Goal: Use online tool/utility: Use online tool/utility

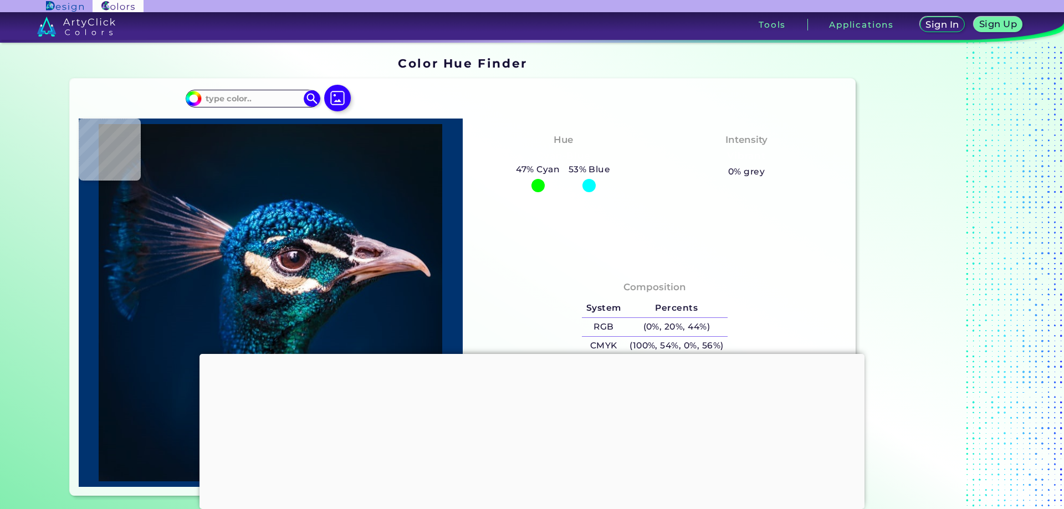
type input "#000000"
type input "#00172b"
type input "#00172B"
type input "#031323"
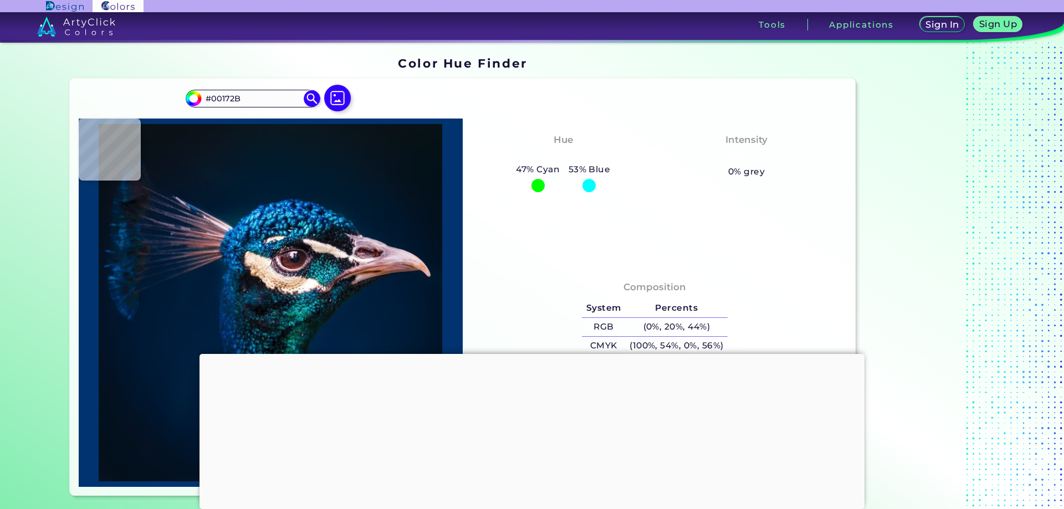
type input "#031323"
type input "#03111d"
type input "#03111D"
type input "#03111c"
type input "#03111C"
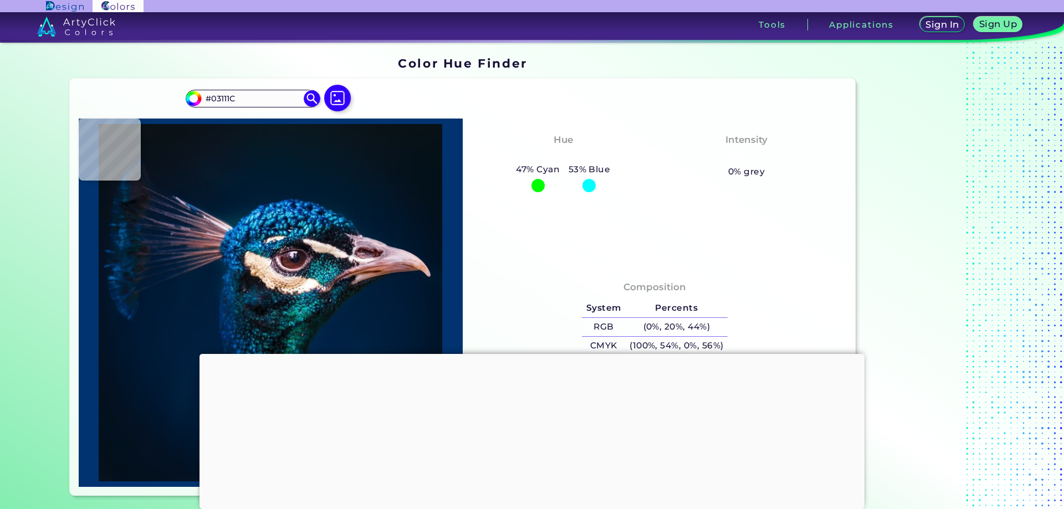
type input "#04121d"
type input "#04121D"
type input "#04121f"
type input "#04121F"
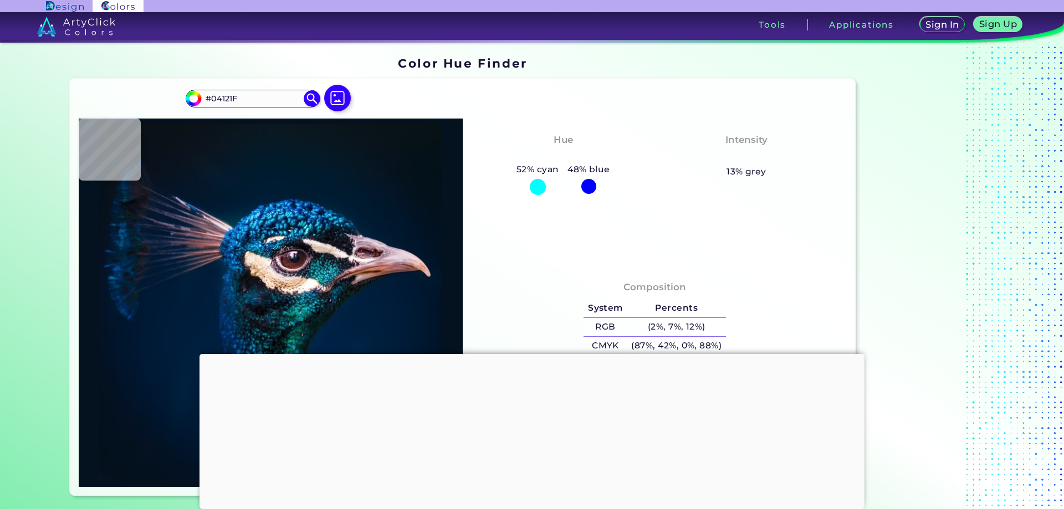
type input "#061421"
type input "#081623"
type input "#061623"
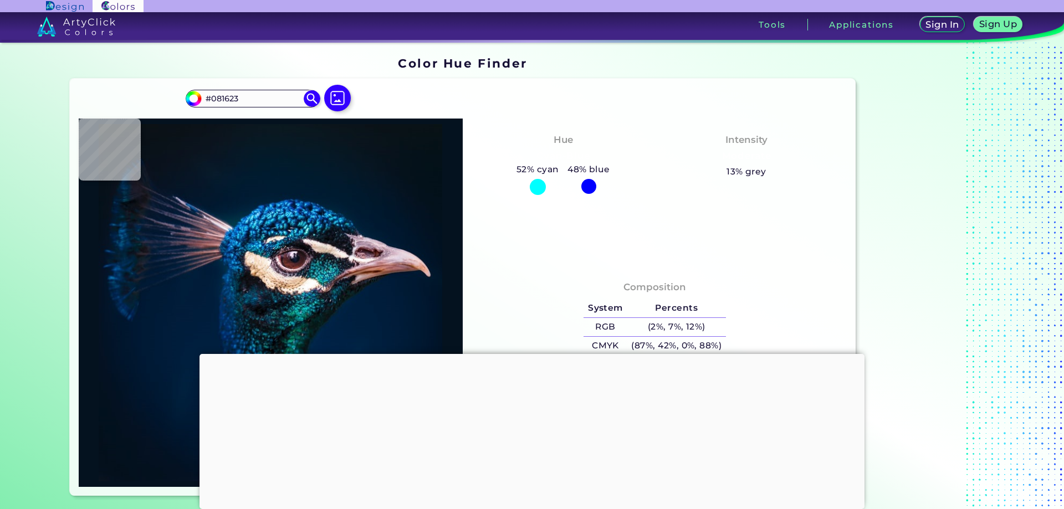
type input "#061623"
type input "#061724"
type input "#061822"
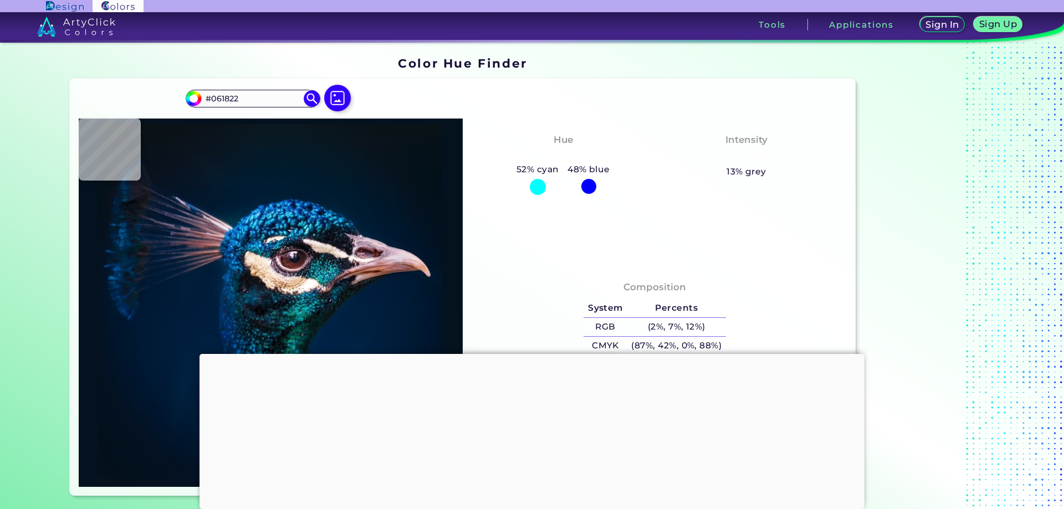
type input "#081923"
type input "#071822"
type input "#071722"
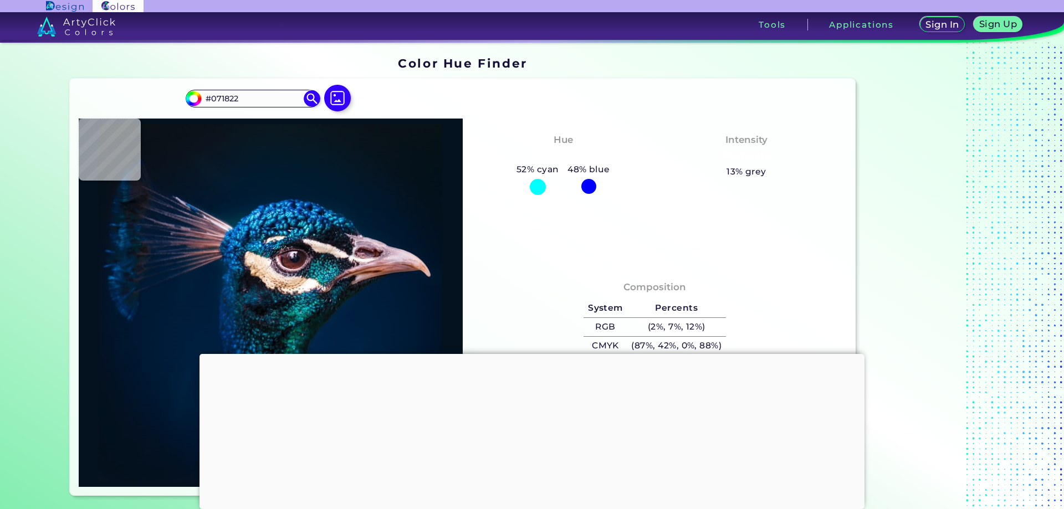
type input "#071722"
type input "#08161f"
type input "#08161F"
type input "#091720"
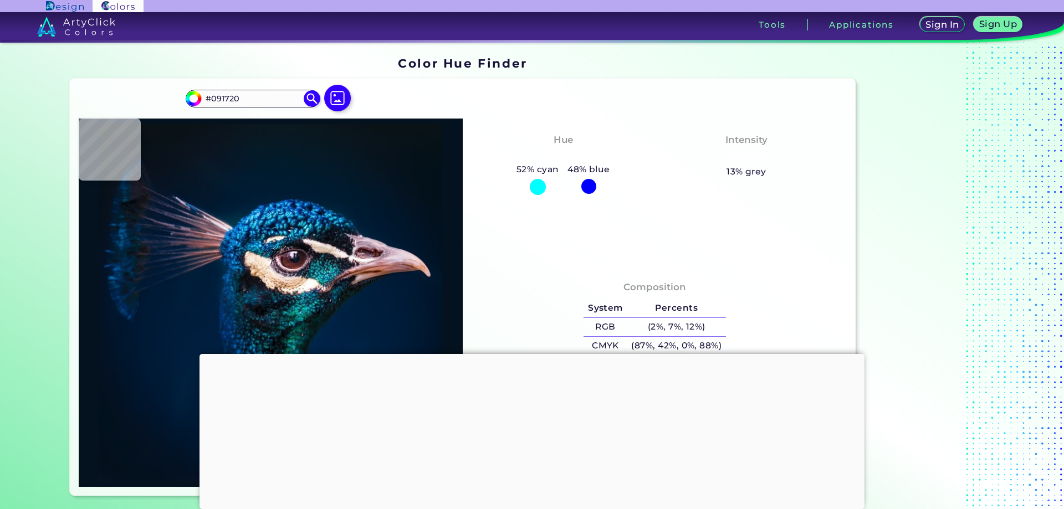
type input "#08161e"
type input "#08161E"
type input "#09161e"
type input "#09161E"
type input "#0b141b"
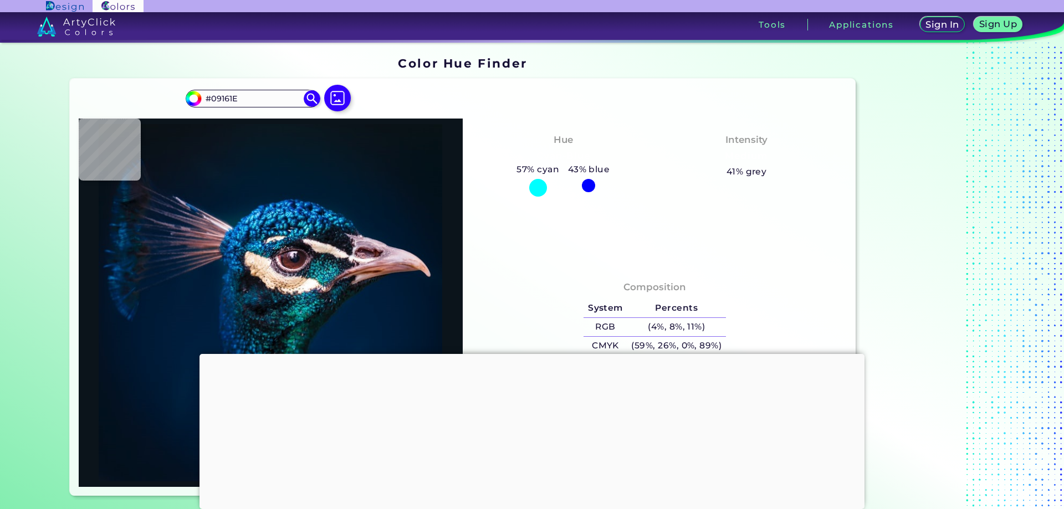
type input "#0B141B"
click at [337, 95] on img at bounding box center [337, 98] width 32 height 32
click at [0, 0] on input "file" at bounding box center [0, 0] width 0 height 0
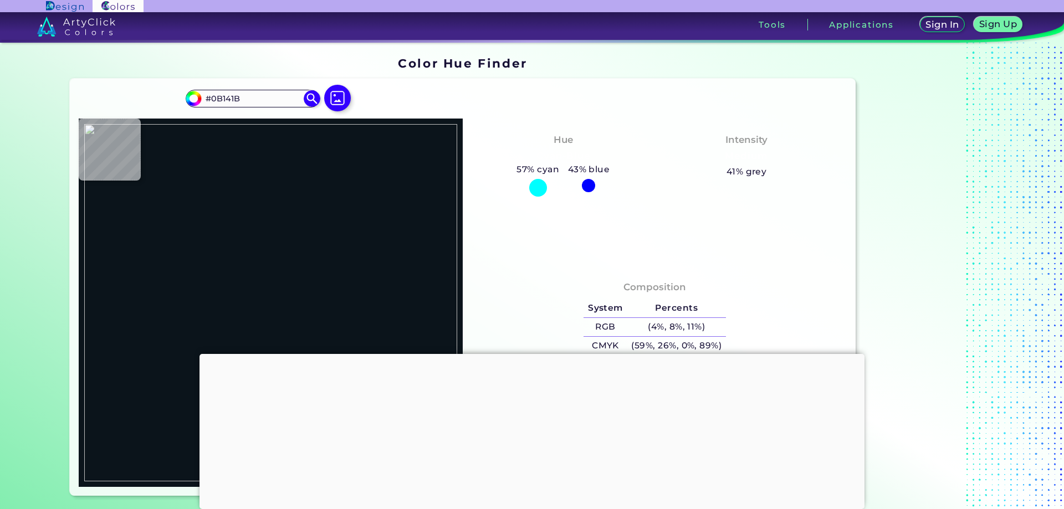
type input "#7c5d49"
type input "#7C5D49"
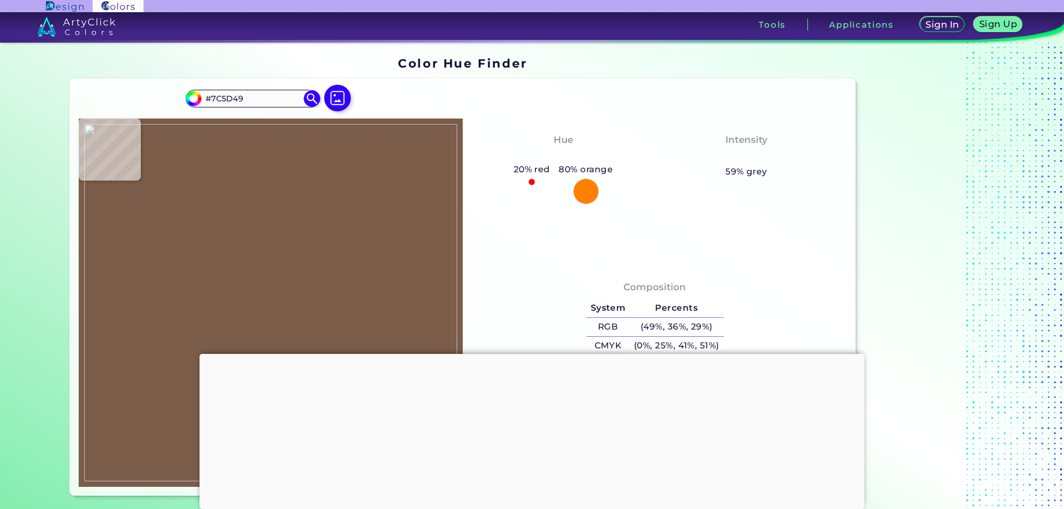
type input "#000000"
type input "#7c5d49"
type input "#7C5D49"
